Goal: Information Seeking & Learning: Learn about a topic

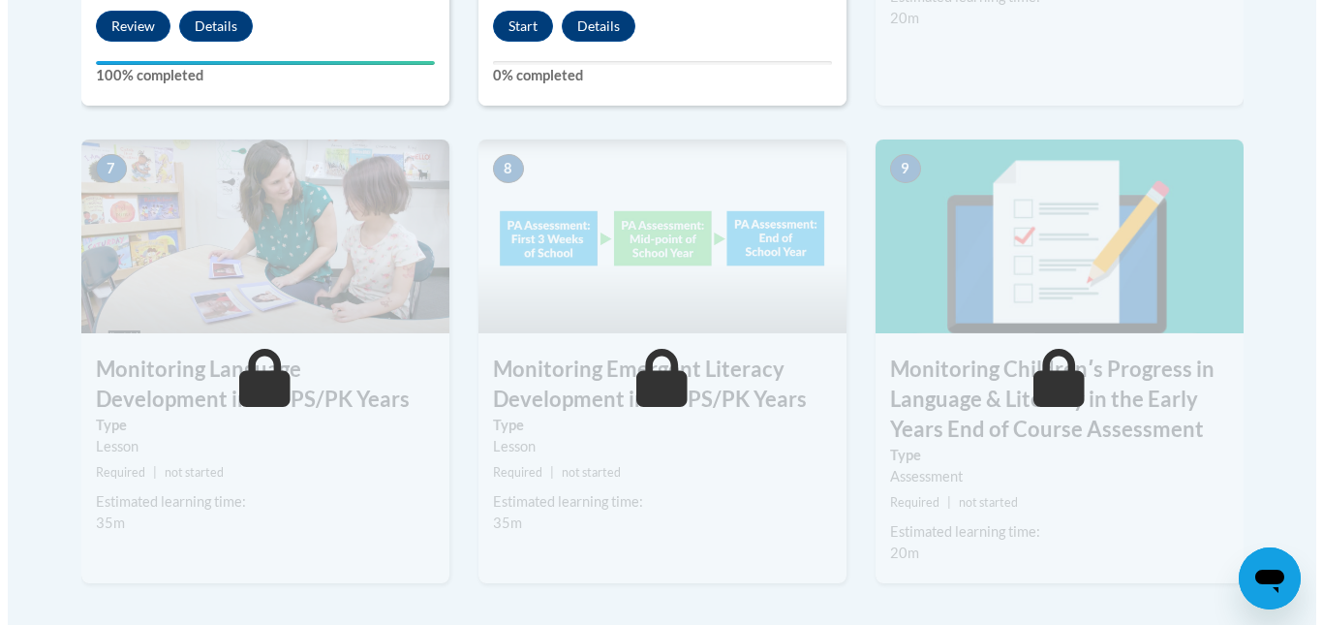
scroll to position [1235, 0]
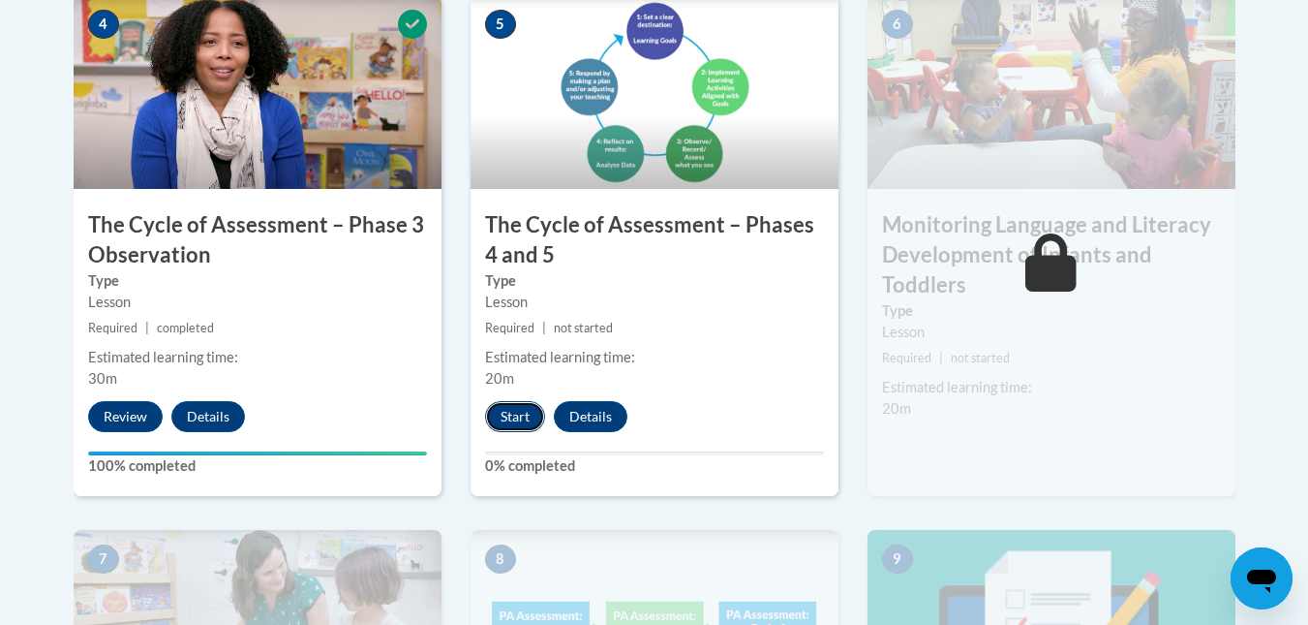
click at [512, 418] on button "Start" at bounding box center [515, 416] width 60 height 31
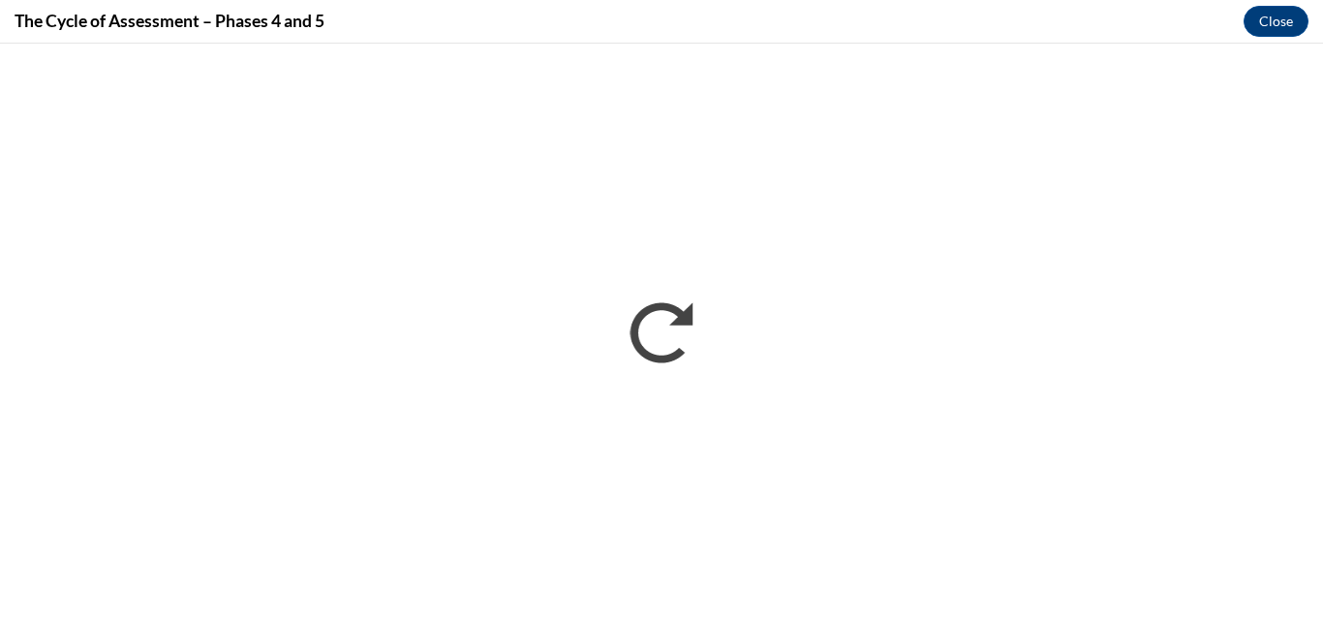
scroll to position [0, 0]
